Goal: Task Accomplishment & Management: Use online tool/utility

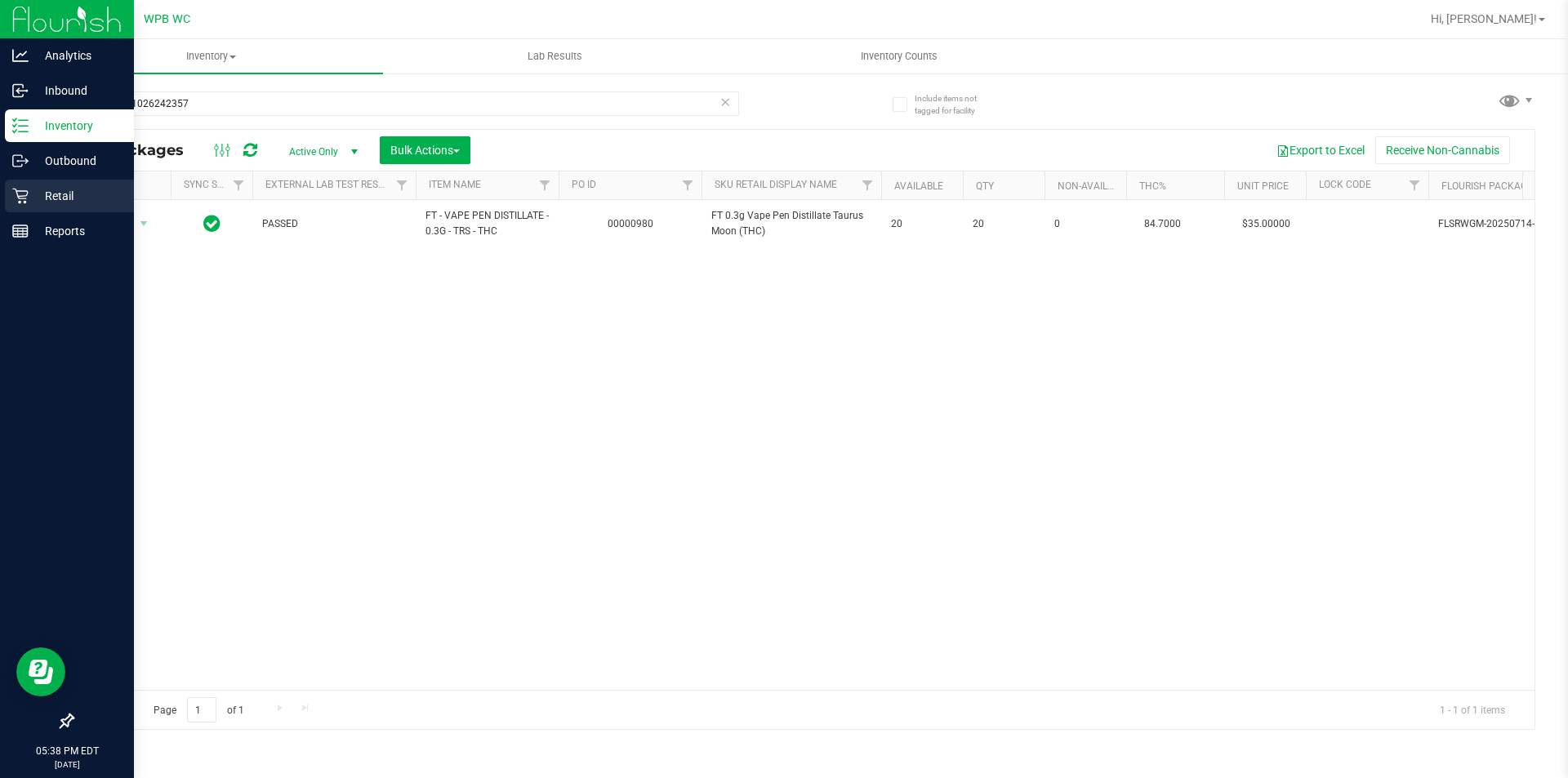
click at [22, 200] on icon at bounding box center [20, 195] width 17 height 17
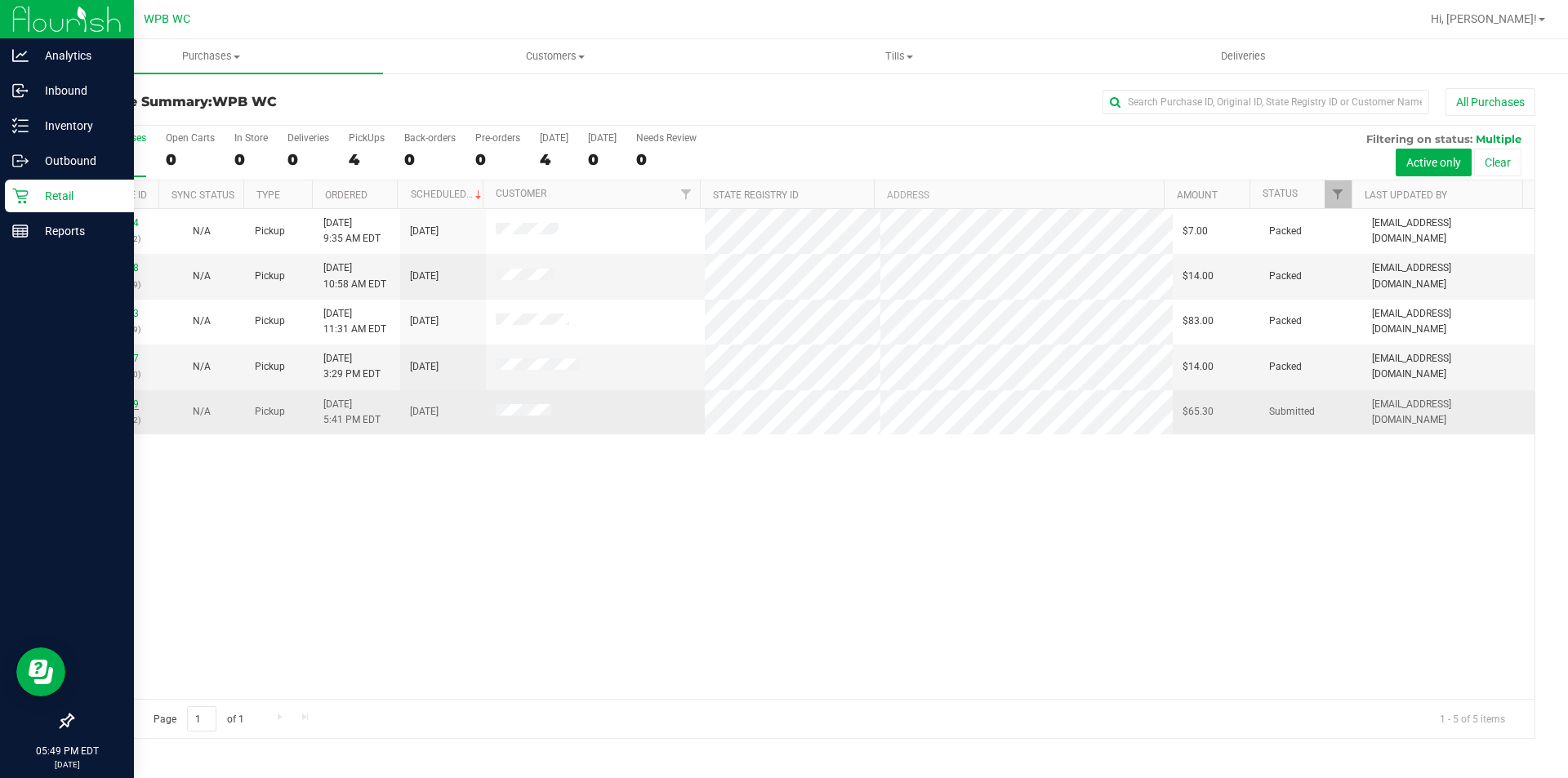
click at [104, 409] on link "12017519" at bounding box center [116, 405] width 46 height 12
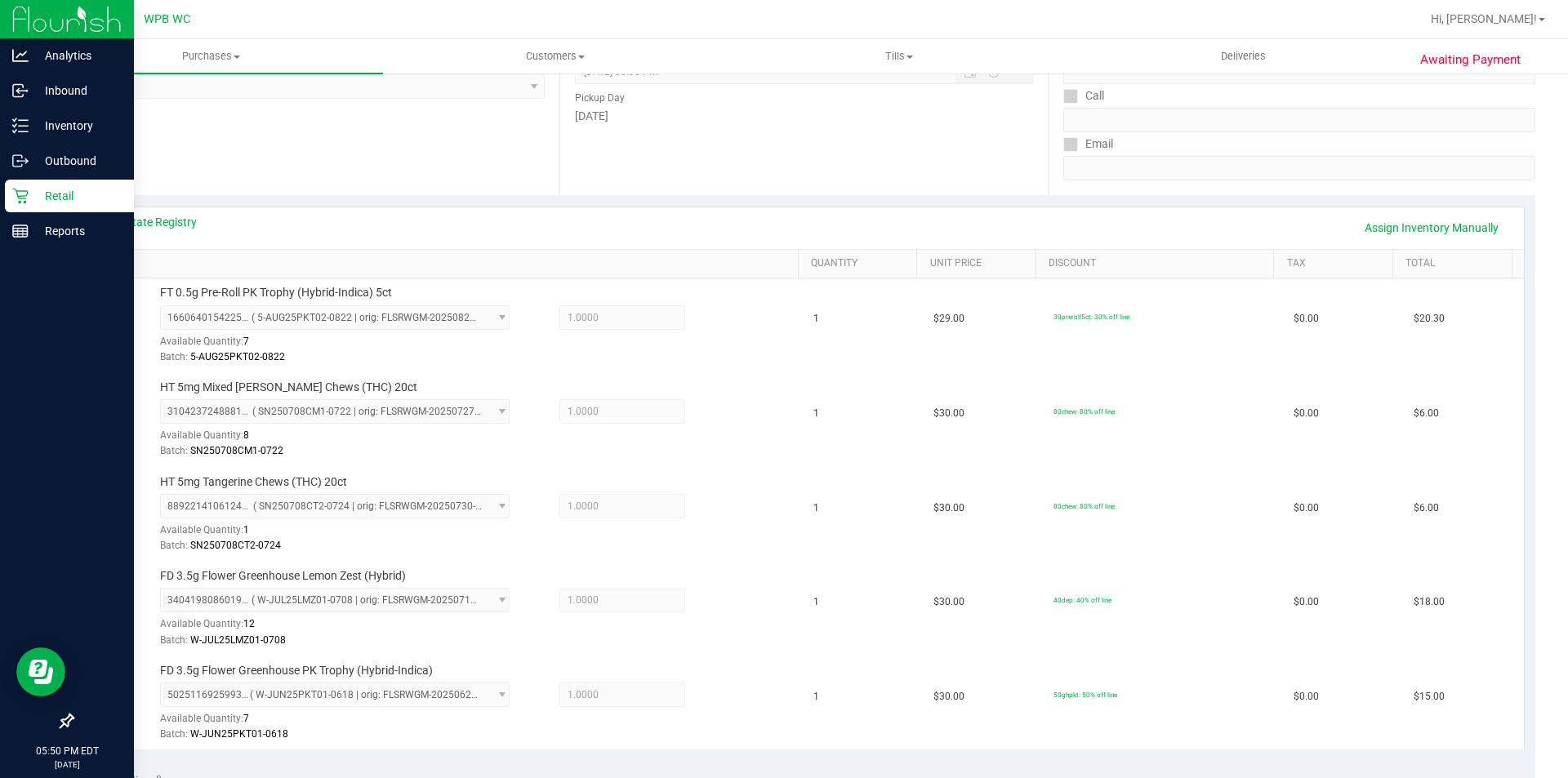
scroll to position [572, 0]
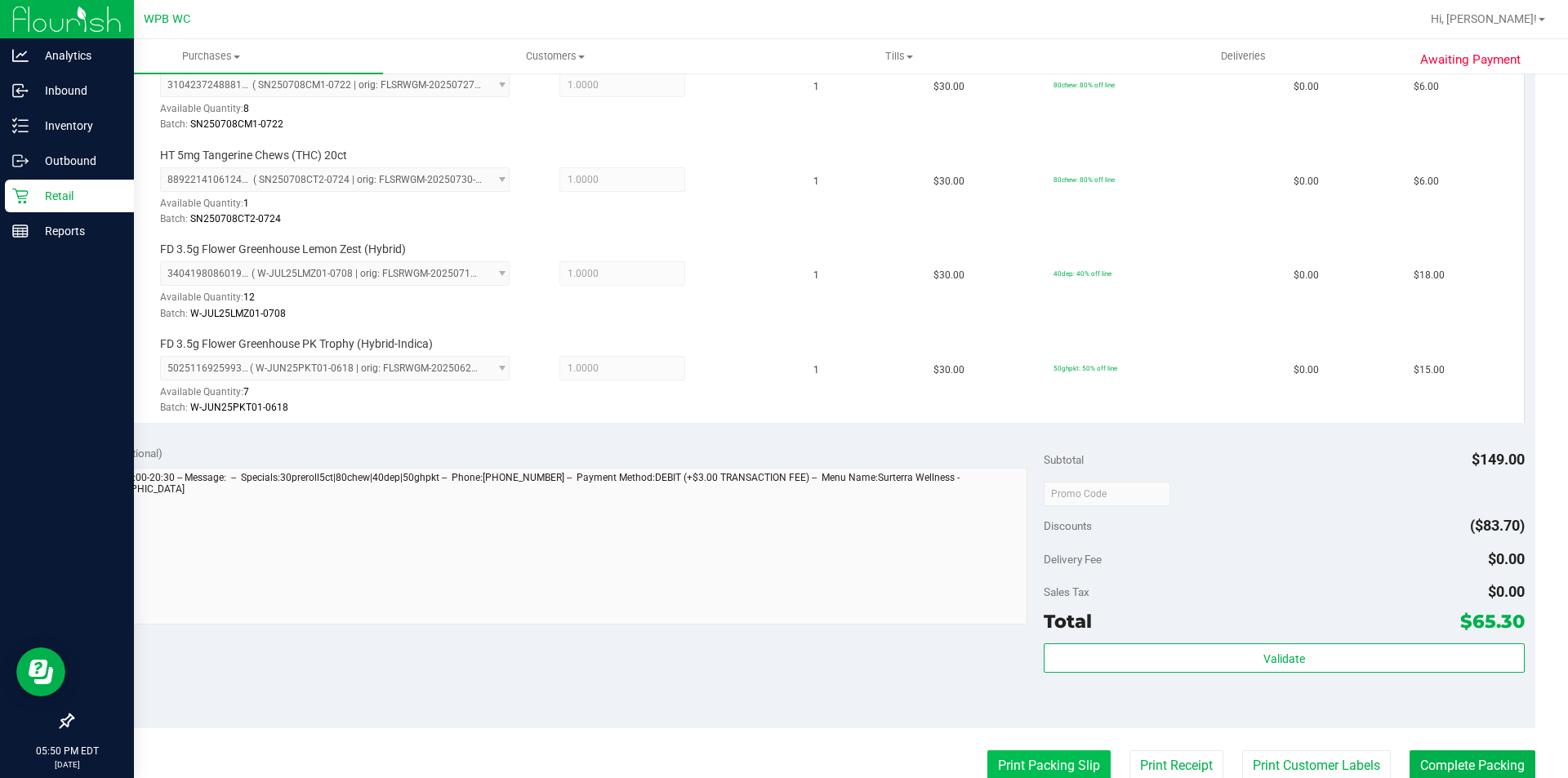
click at [1065, 765] on button "Print Packing Slip" at bounding box center [1049, 765] width 124 height 31
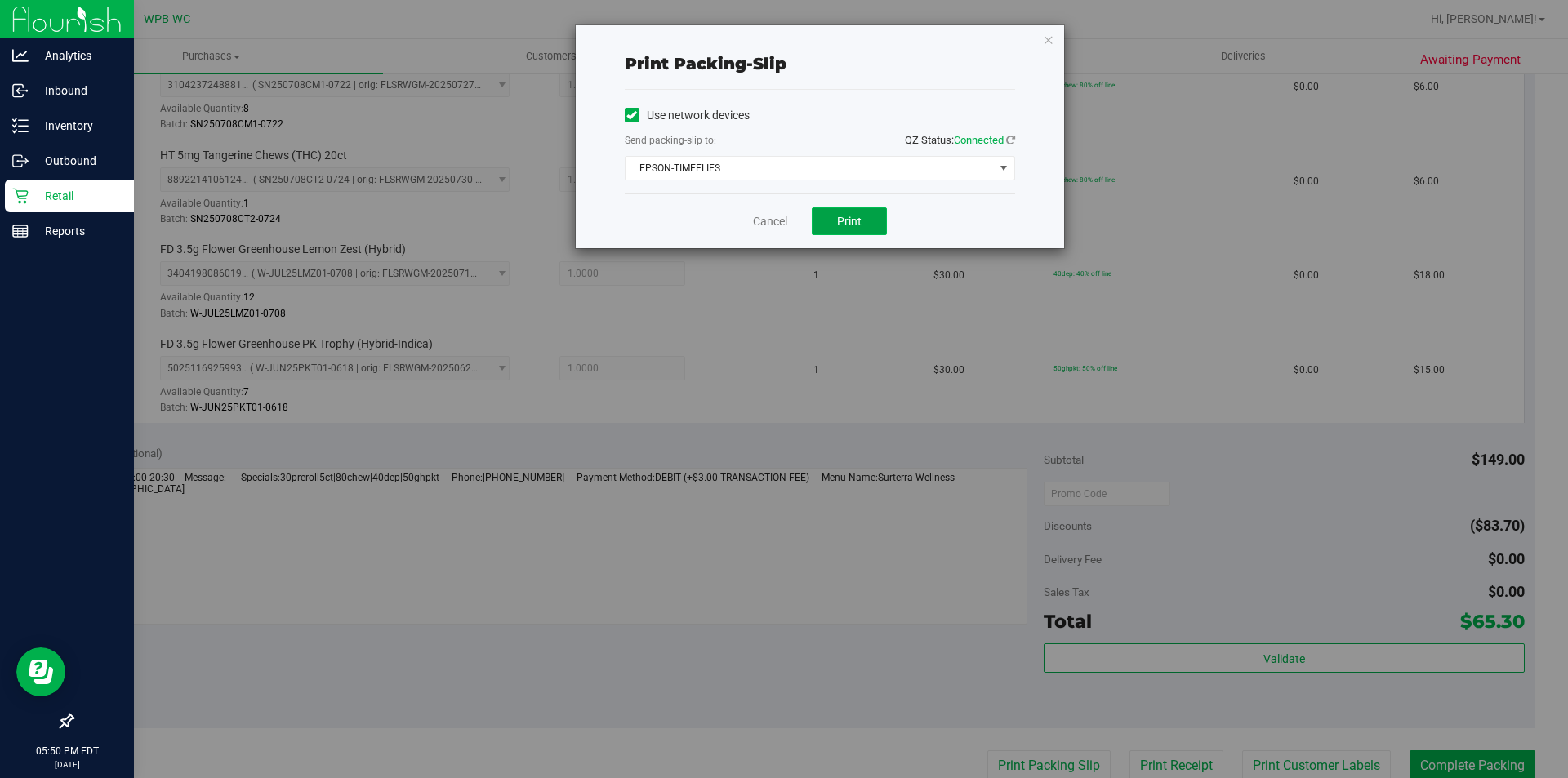
click at [861, 219] on span "Print" at bounding box center [848, 221] width 24 height 13
click at [1048, 34] on icon "button" at bounding box center [1049, 39] width 12 height 19
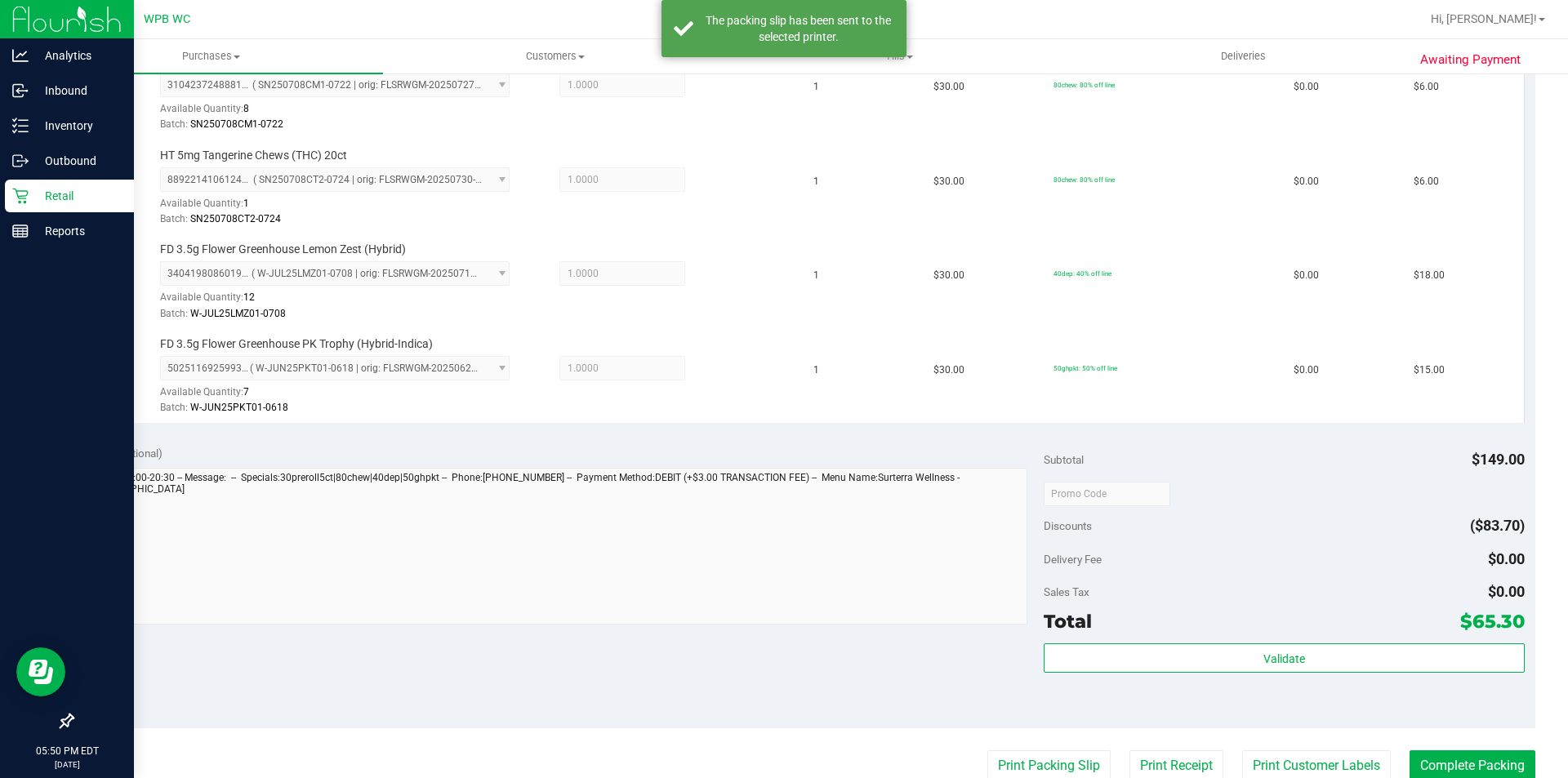
scroll to position [575, 0]
click at [1477, 755] on button "Complete Packing" at bounding box center [1472, 762] width 125 height 31
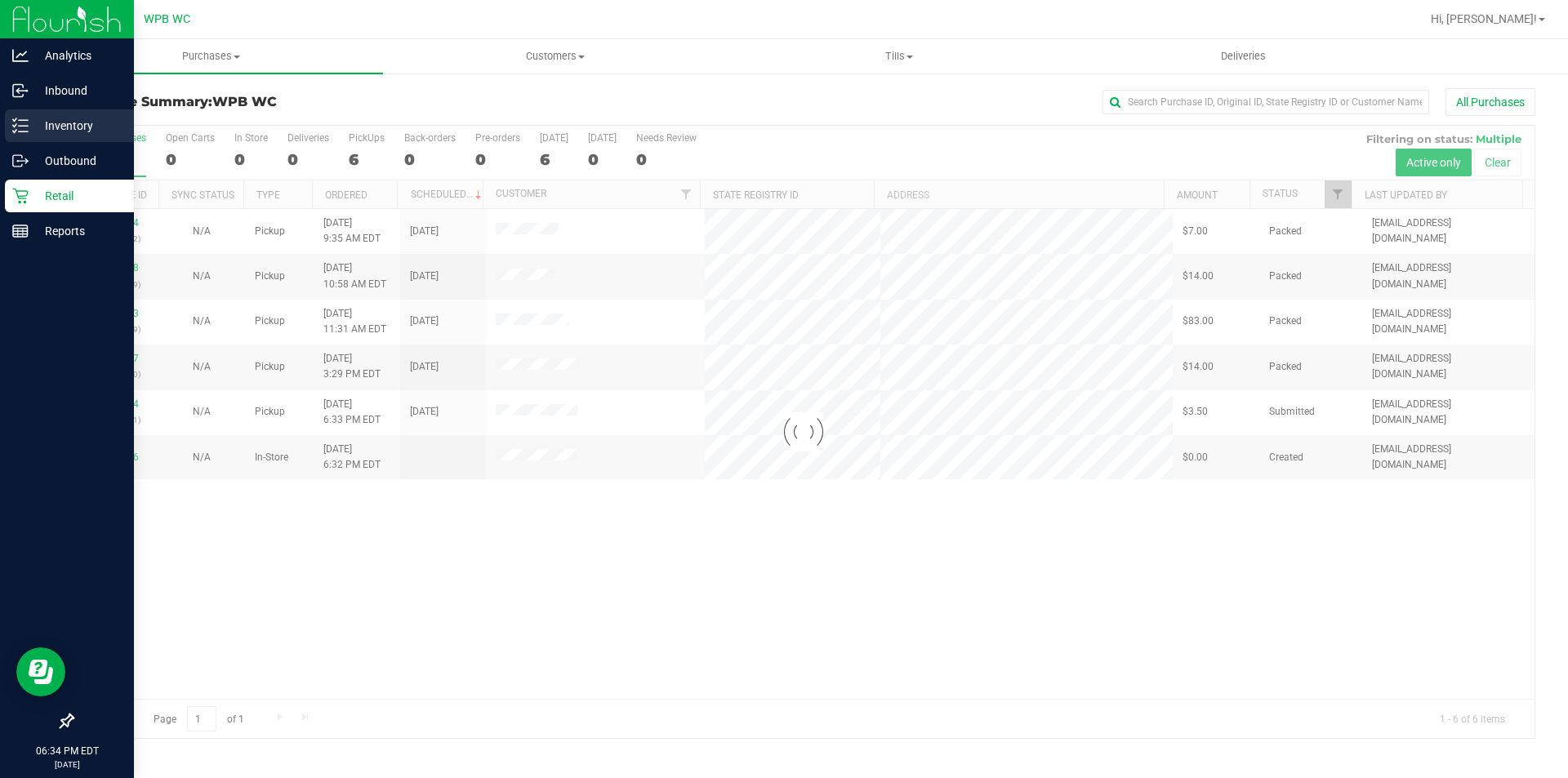
click at [66, 121] on p "Inventory" at bounding box center [77, 125] width 98 height 19
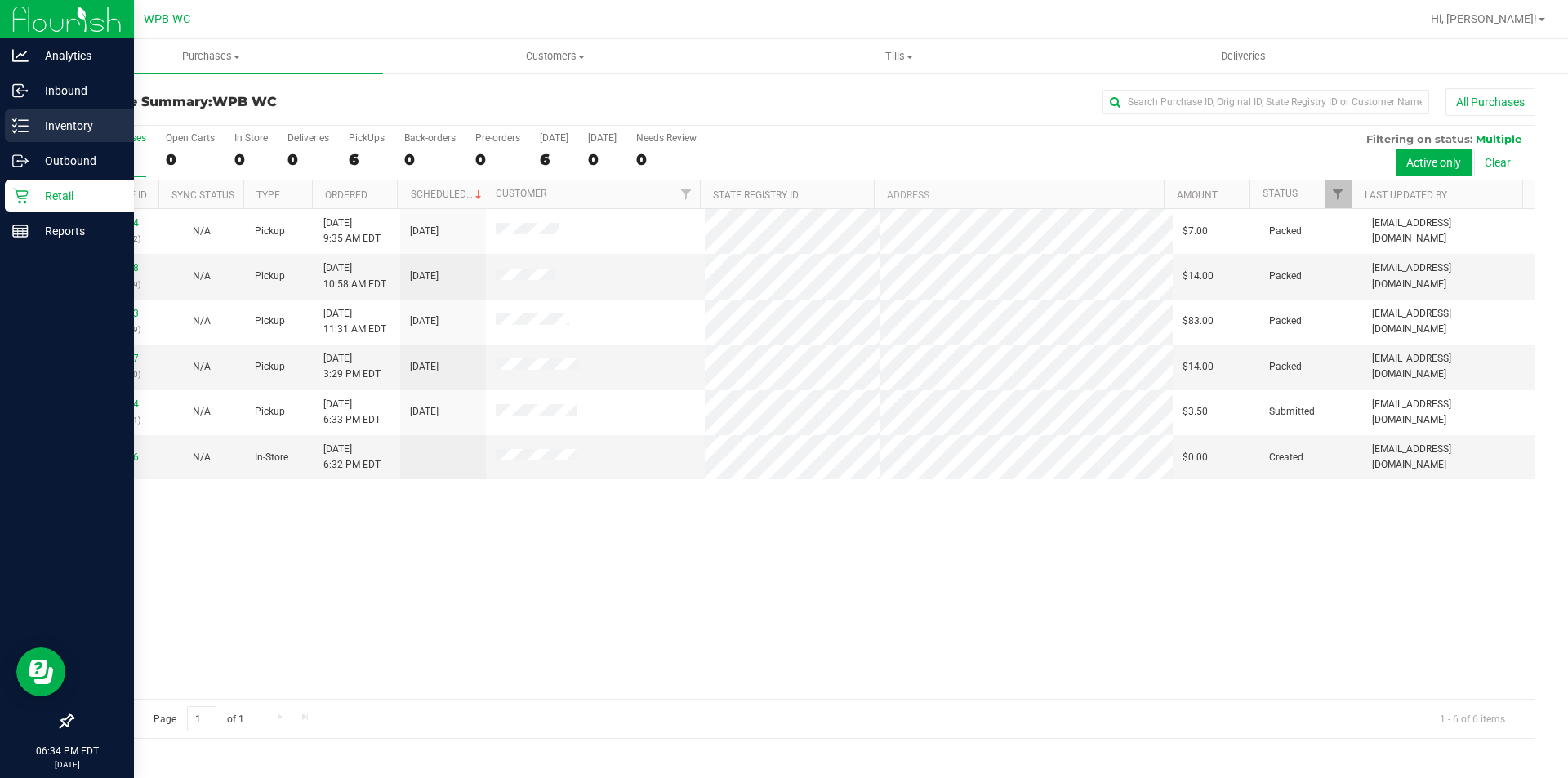
click at [61, 120] on p "Inventory" at bounding box center [77, 125] width 98 height 19
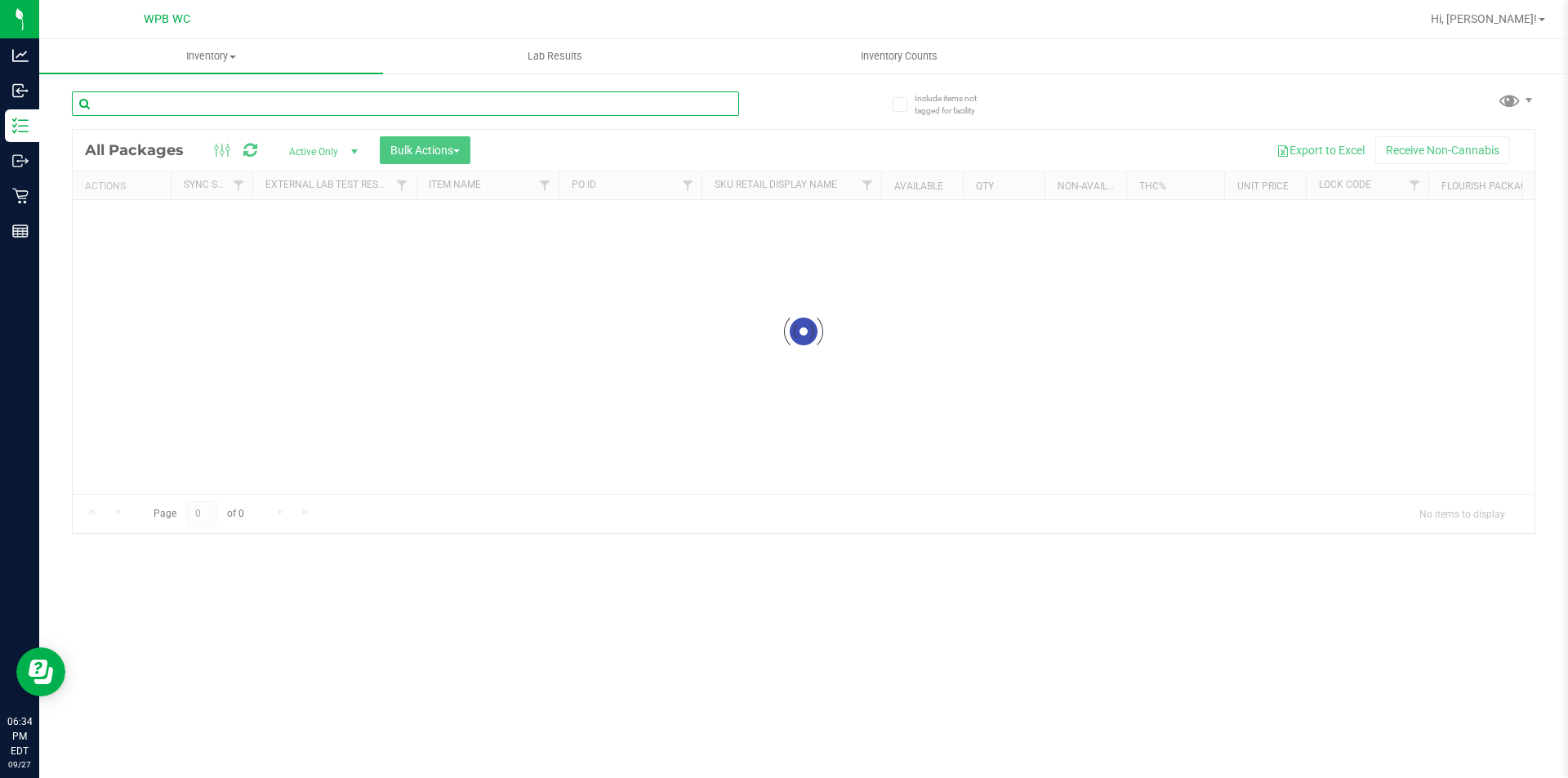
click at [348, 110] on input "text" at bounding box center [406, 103] width 667 height 24
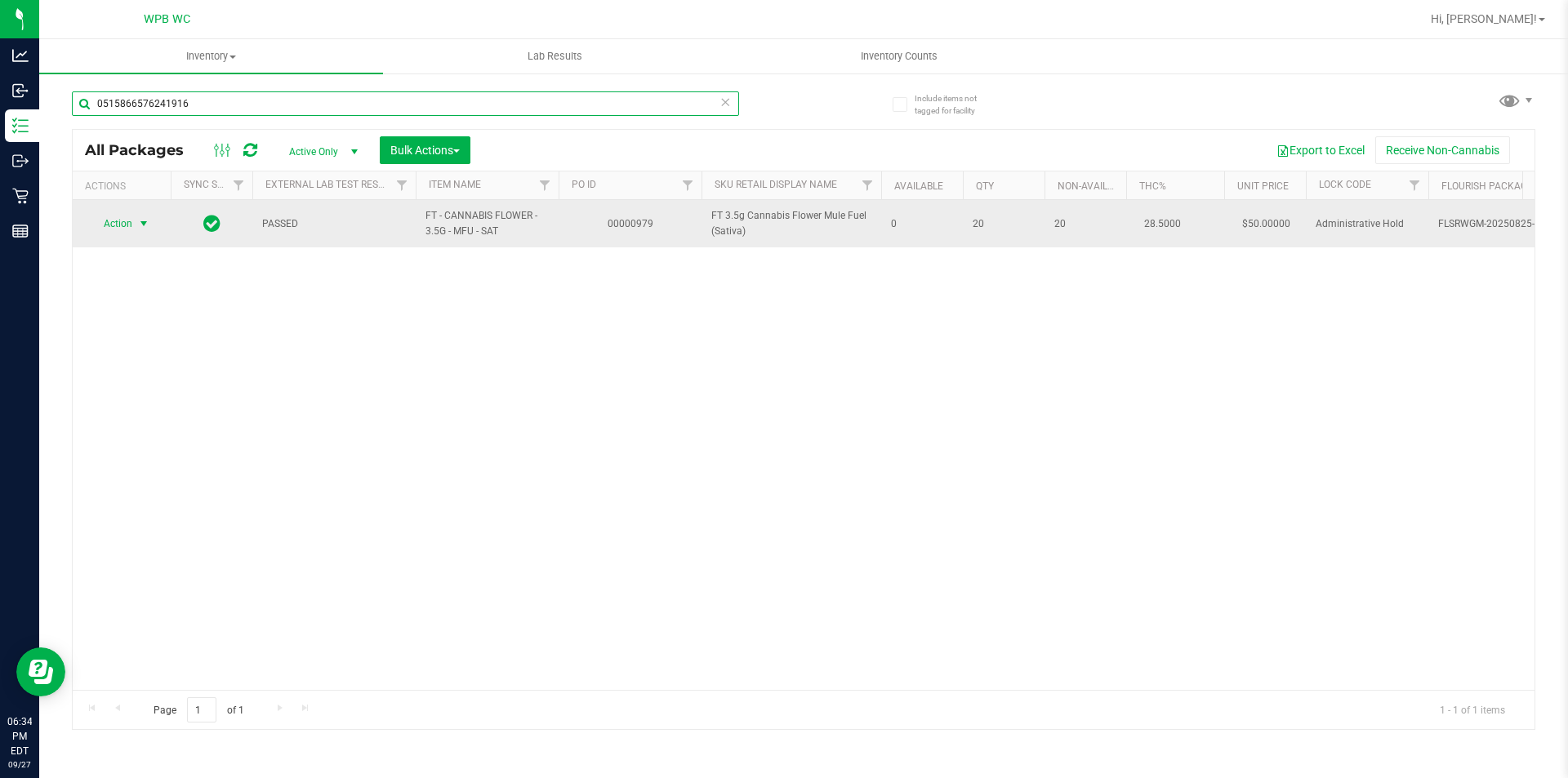
type input "0515866576241916"
click at [134, 219] on span "select" at bounding box center [144, 224] width 20 height 23
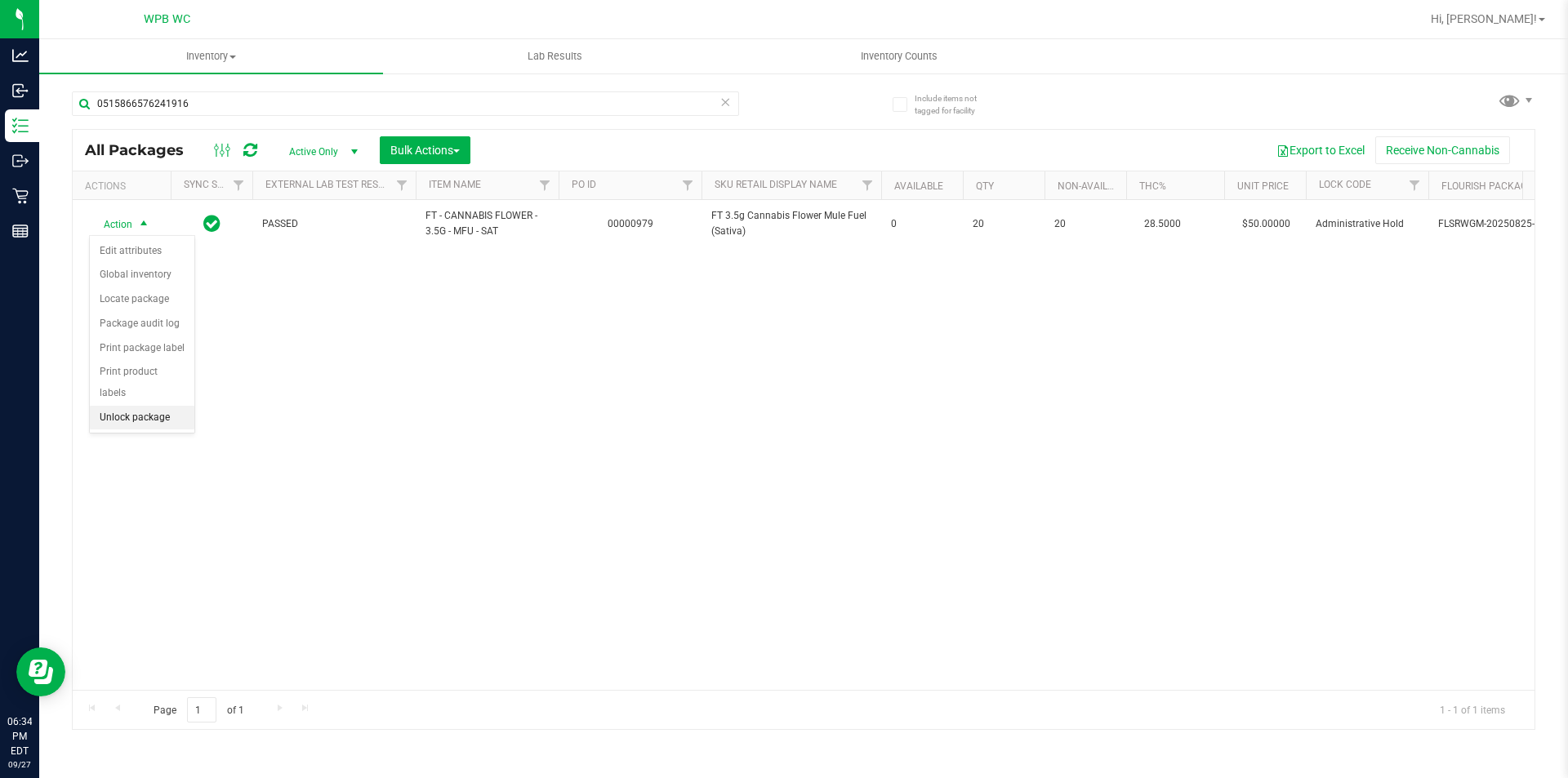
click at [155, 406] on li "Unlock package" at bounding box center [141, 417] width 104 height 24
